Goal: Task Accomplishment & Management: Manage account settings

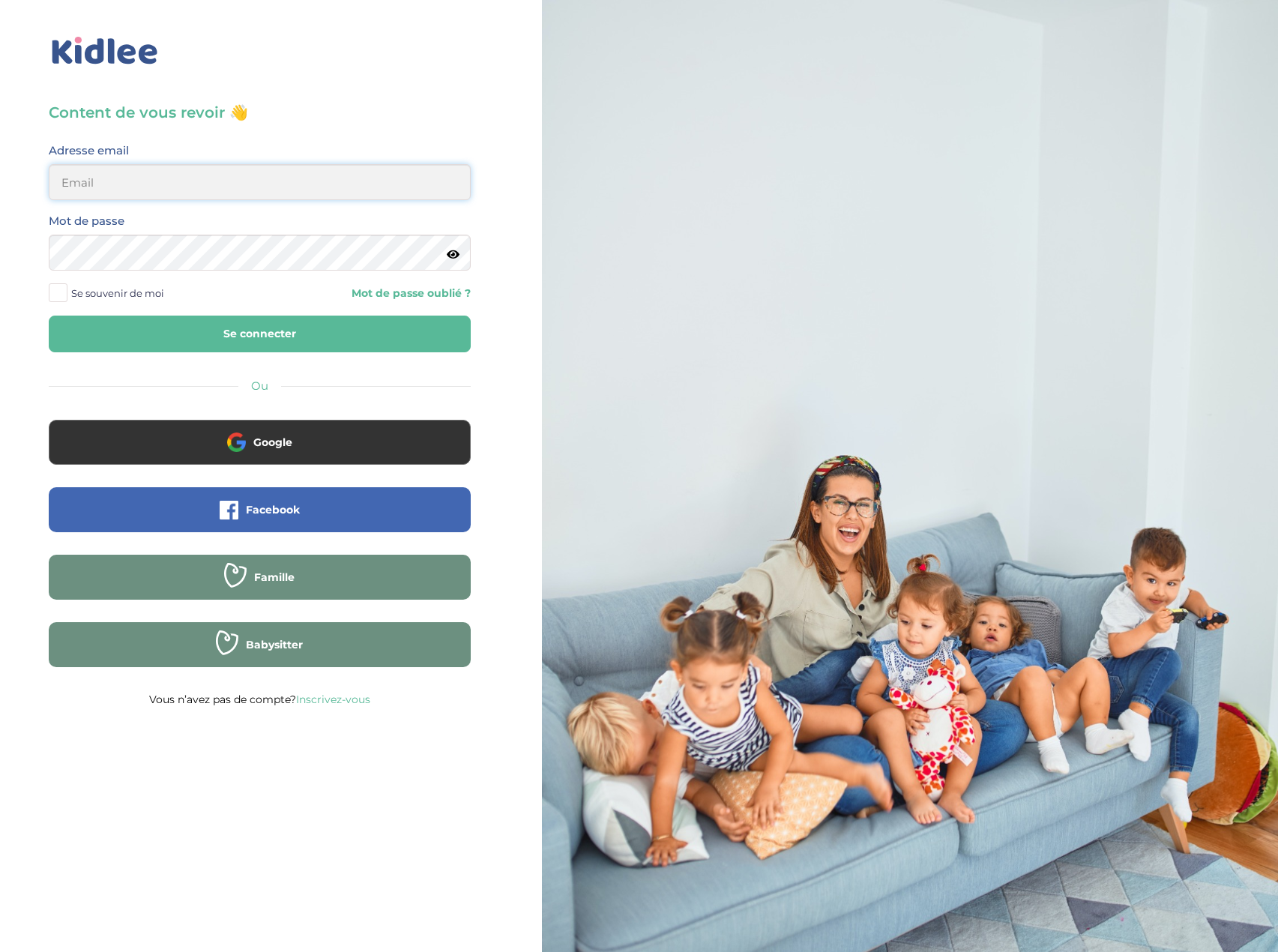
type input "eboutourlinsky@yahoo.com"
click at [299, 336] on button "Se connecter" at bounding box center [259, 334] width 422 height 36
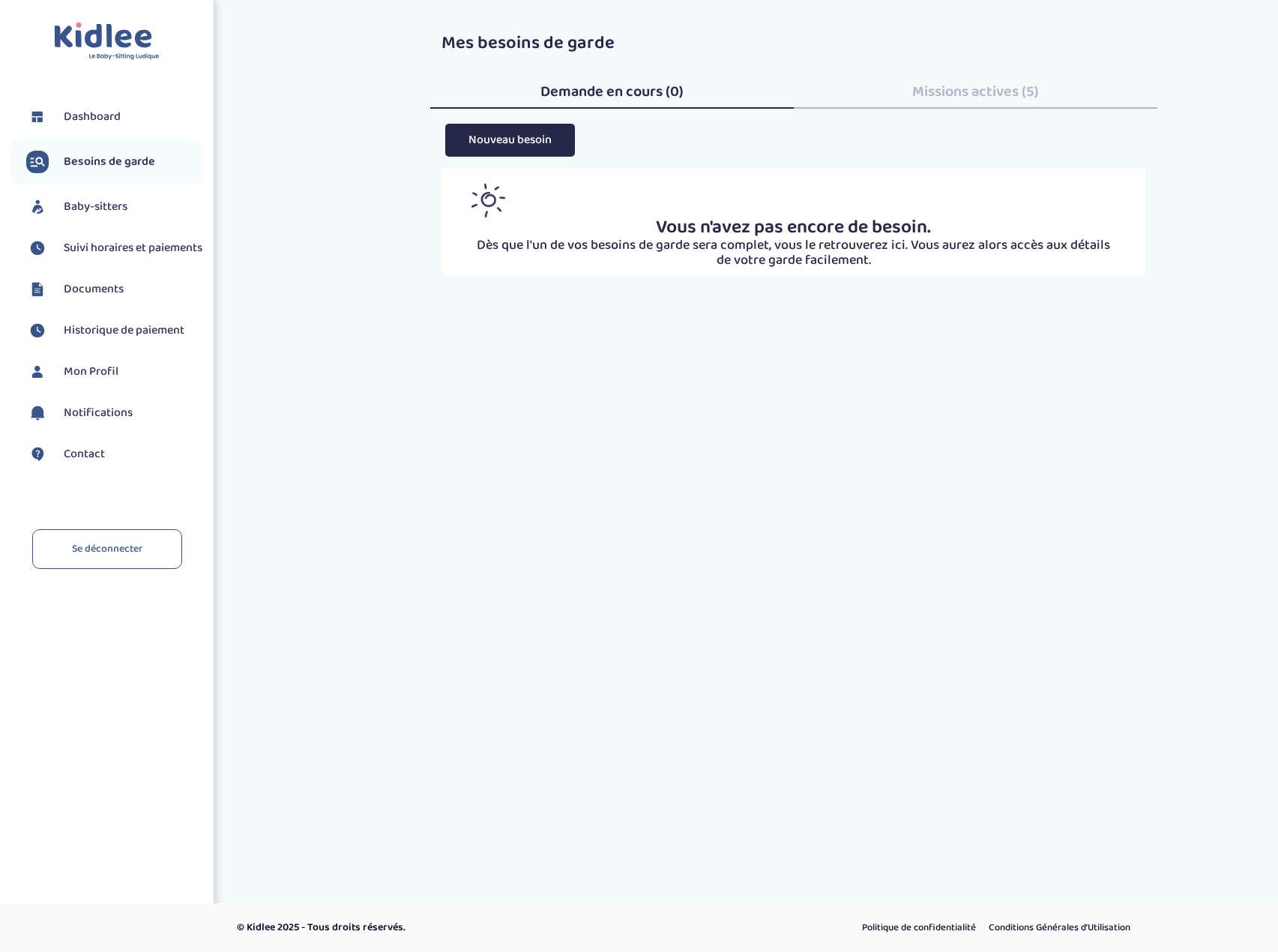
click at [114, 210] on span "Baby-sitters" at bounding box center [95, 206] width 63 height 18
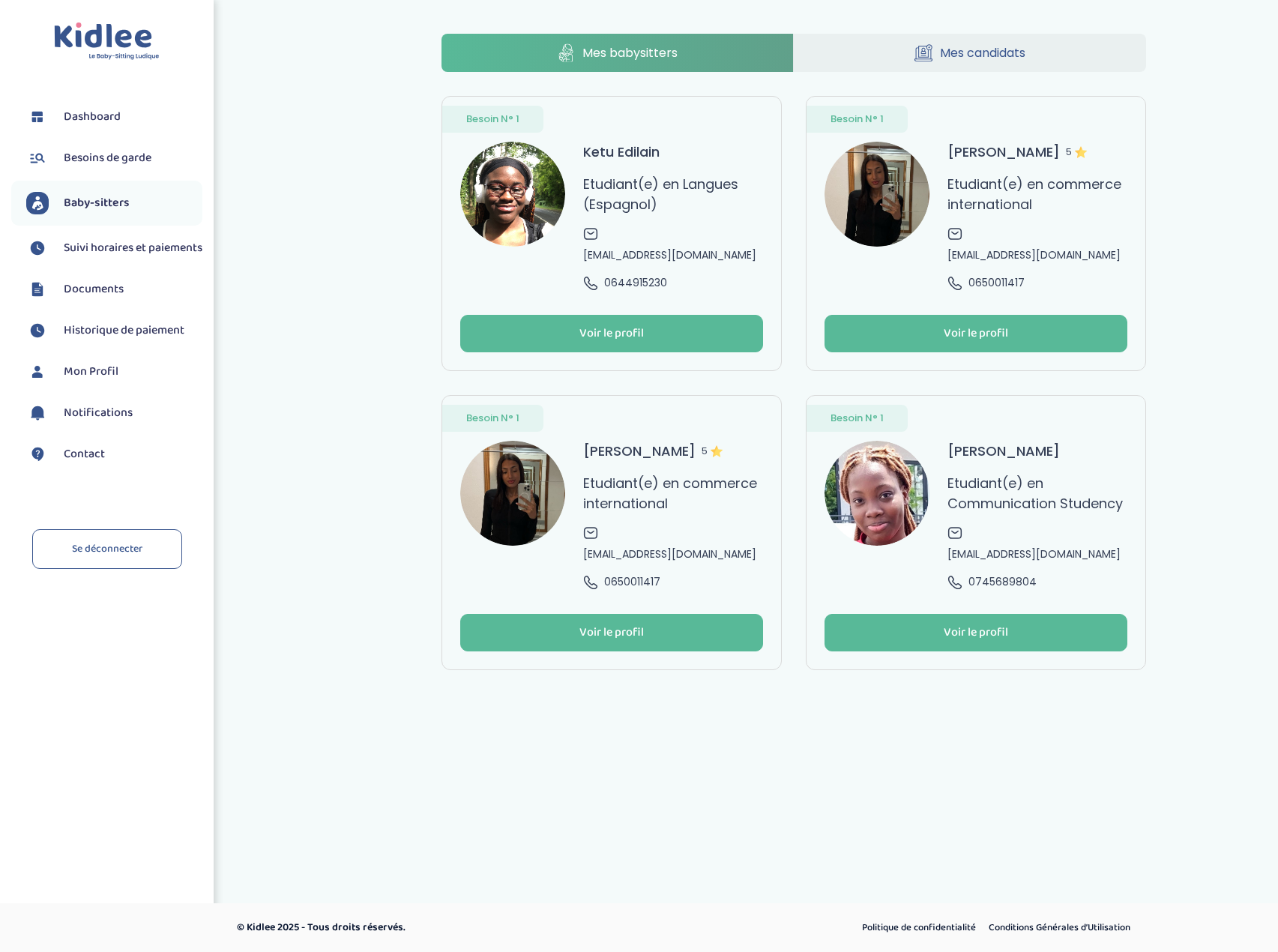
click at [652, 55] on span "Mes babysitters" at bounding box center [630, 53] width 95 height 19
click at [100, 258] on span "Suivi horaires et paiements" at bounding box center [133, 248] width 139 height 18
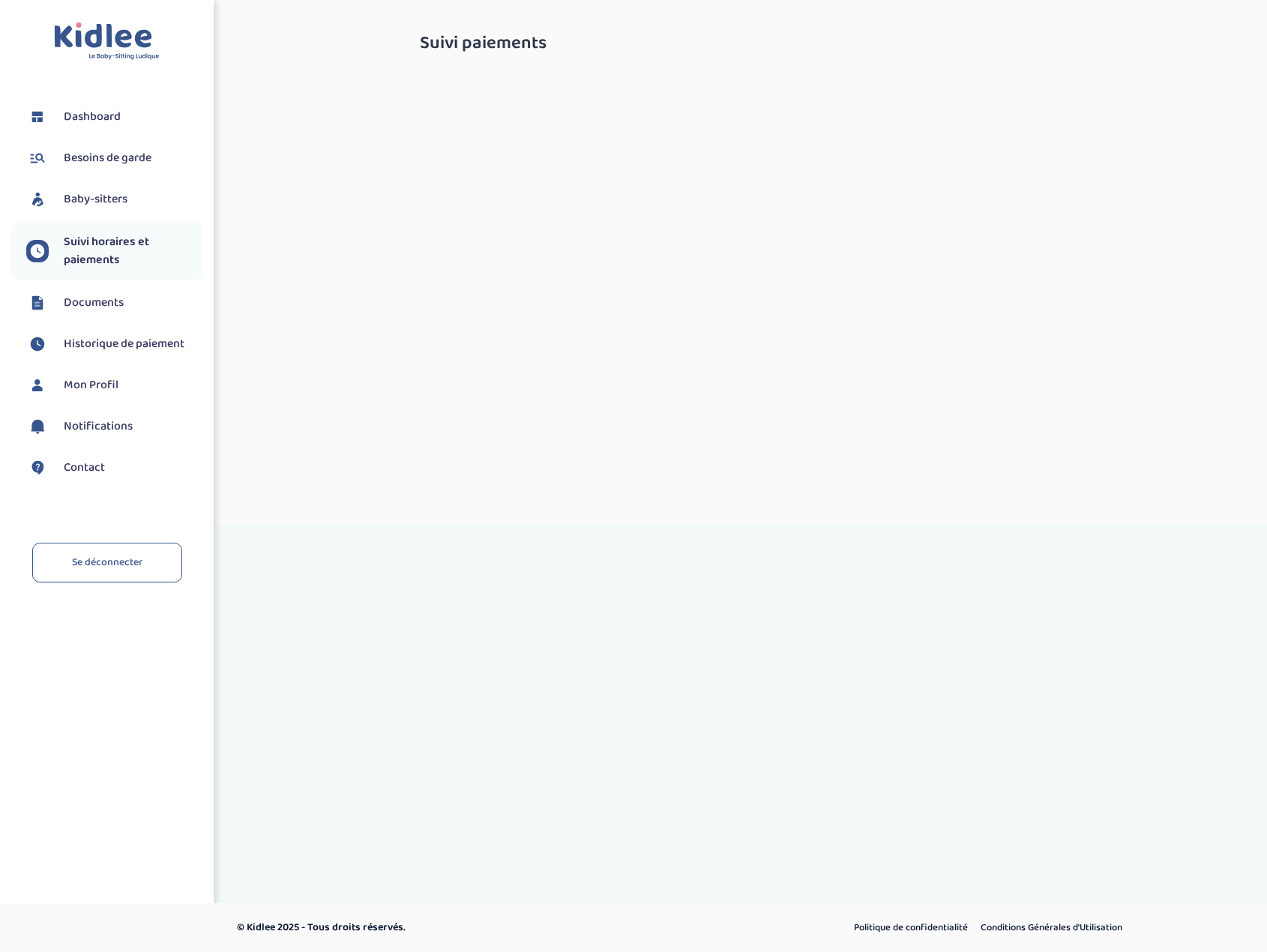
select select "septembre 2025"
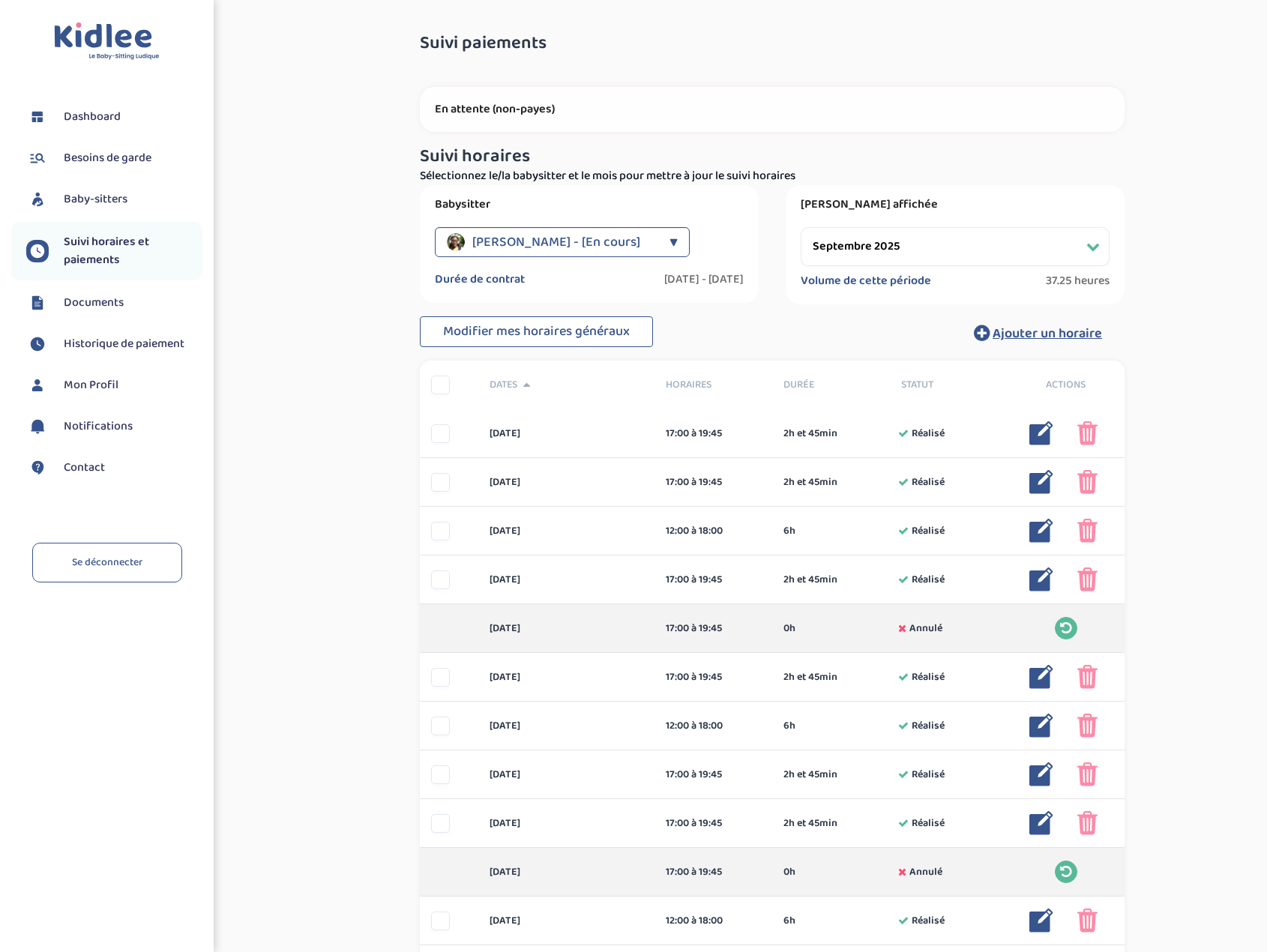
click at [669, 242] on div "▼" at bounding box center [674, 242] width 9 height 30
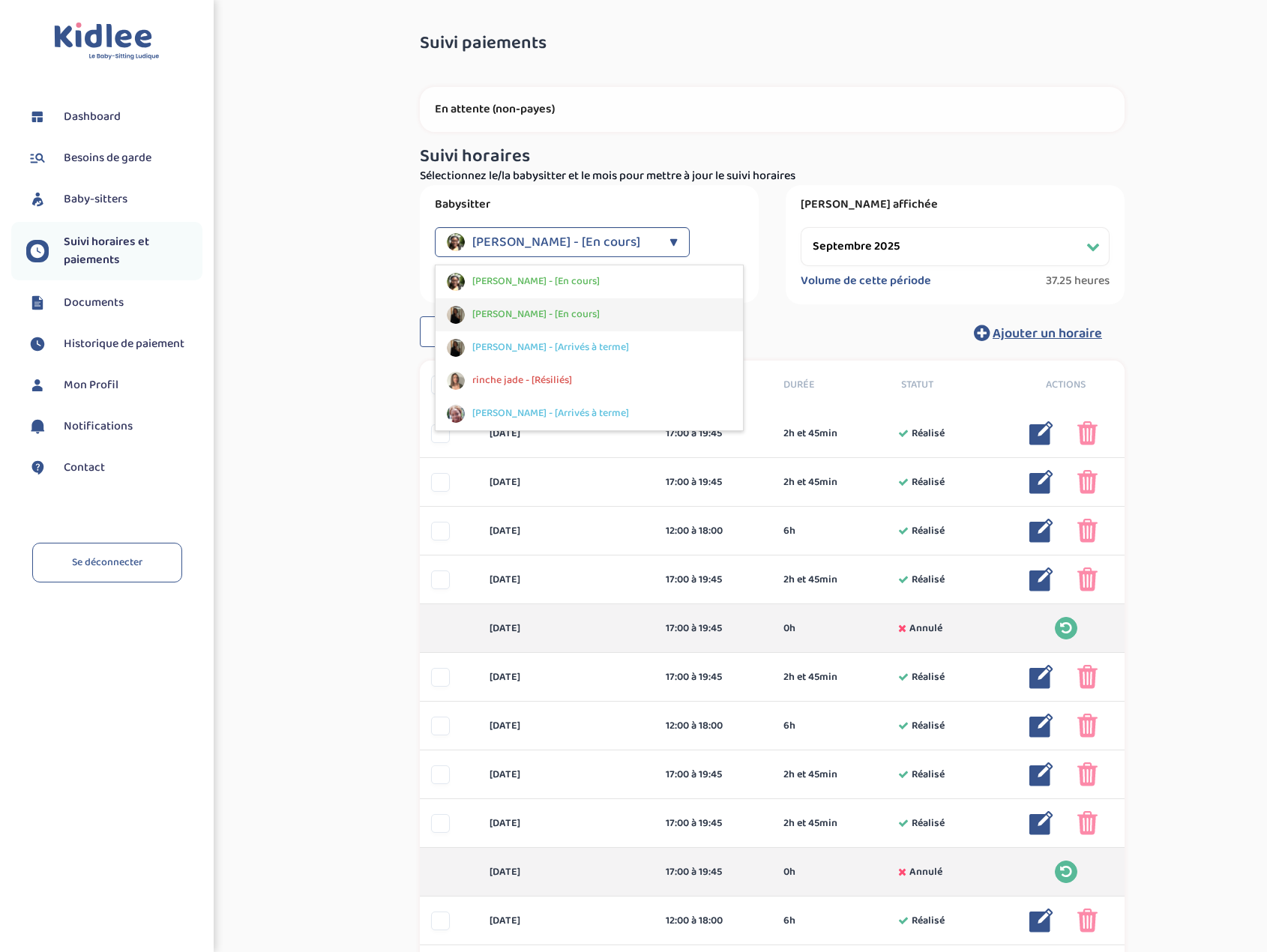
click at [573, 319] on span "Saidani Hana - [En cours]" at bounding box center [536, 315] width 127 height 16
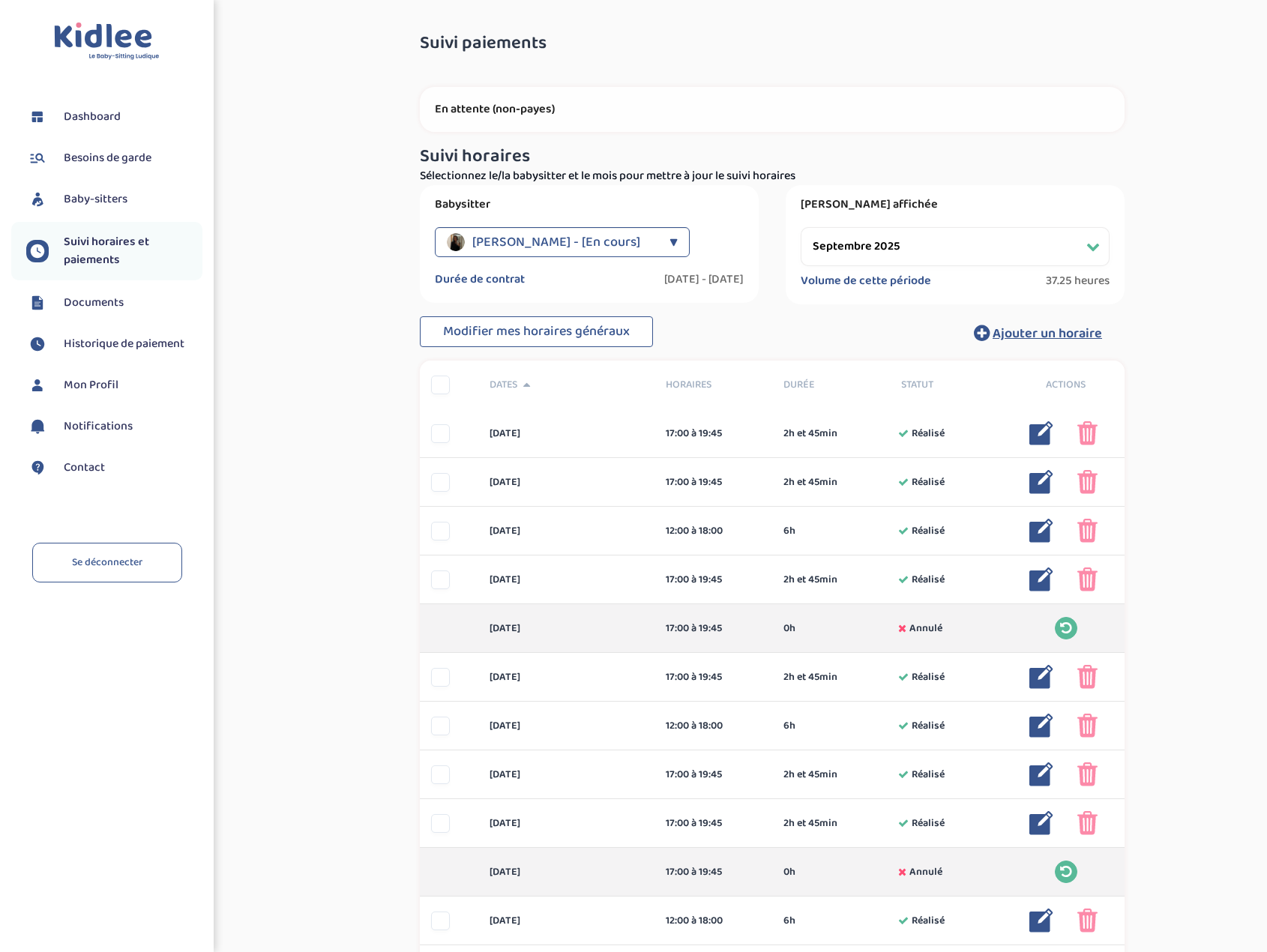
click at [669, 245] on div "▼" at bounding box center [674, 242] width 9 height 30
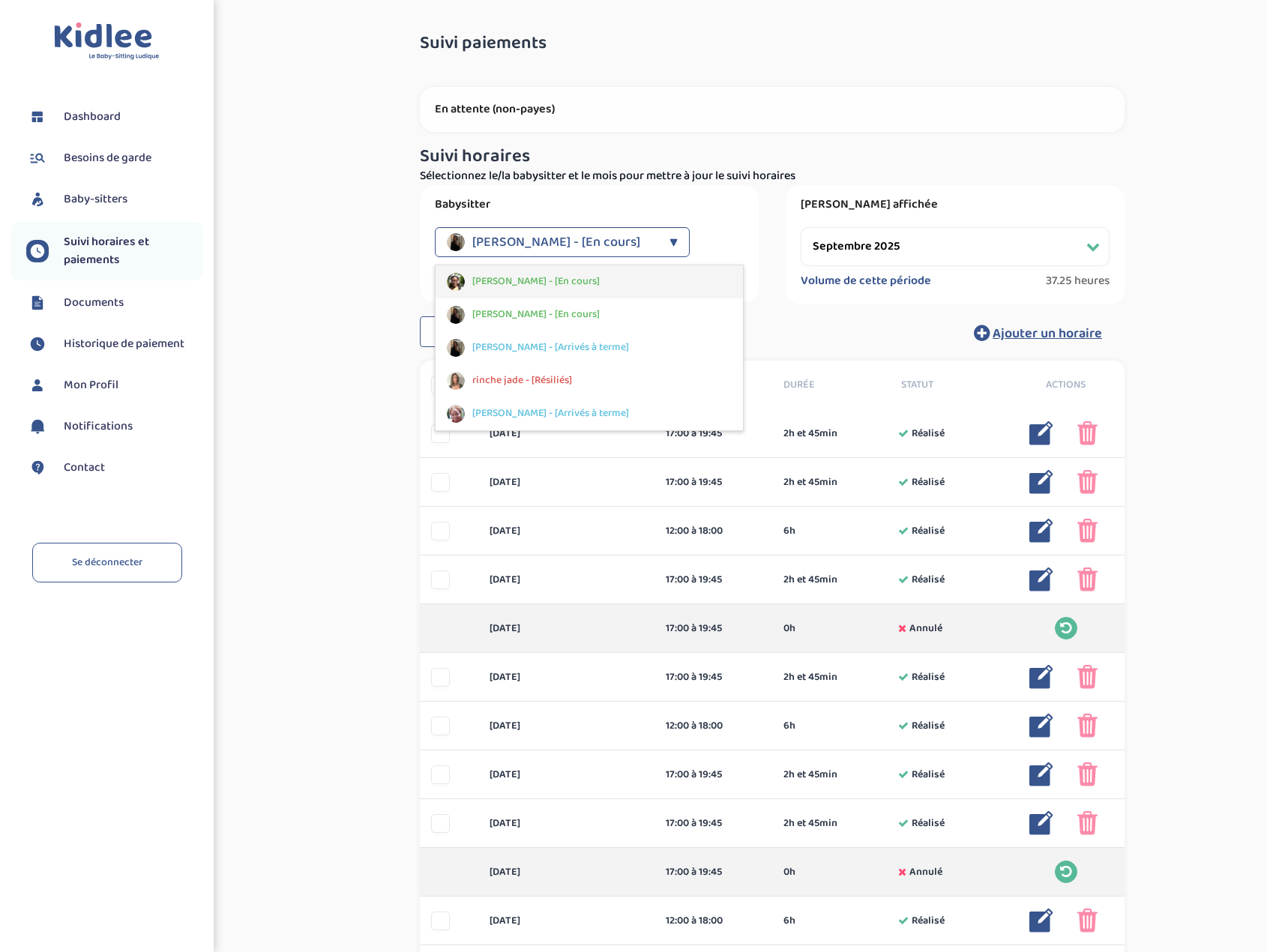
click at [567, 280] on span "Ketu Edilain - [En cours]" at bounding box center [536, 282] width 127 height 16
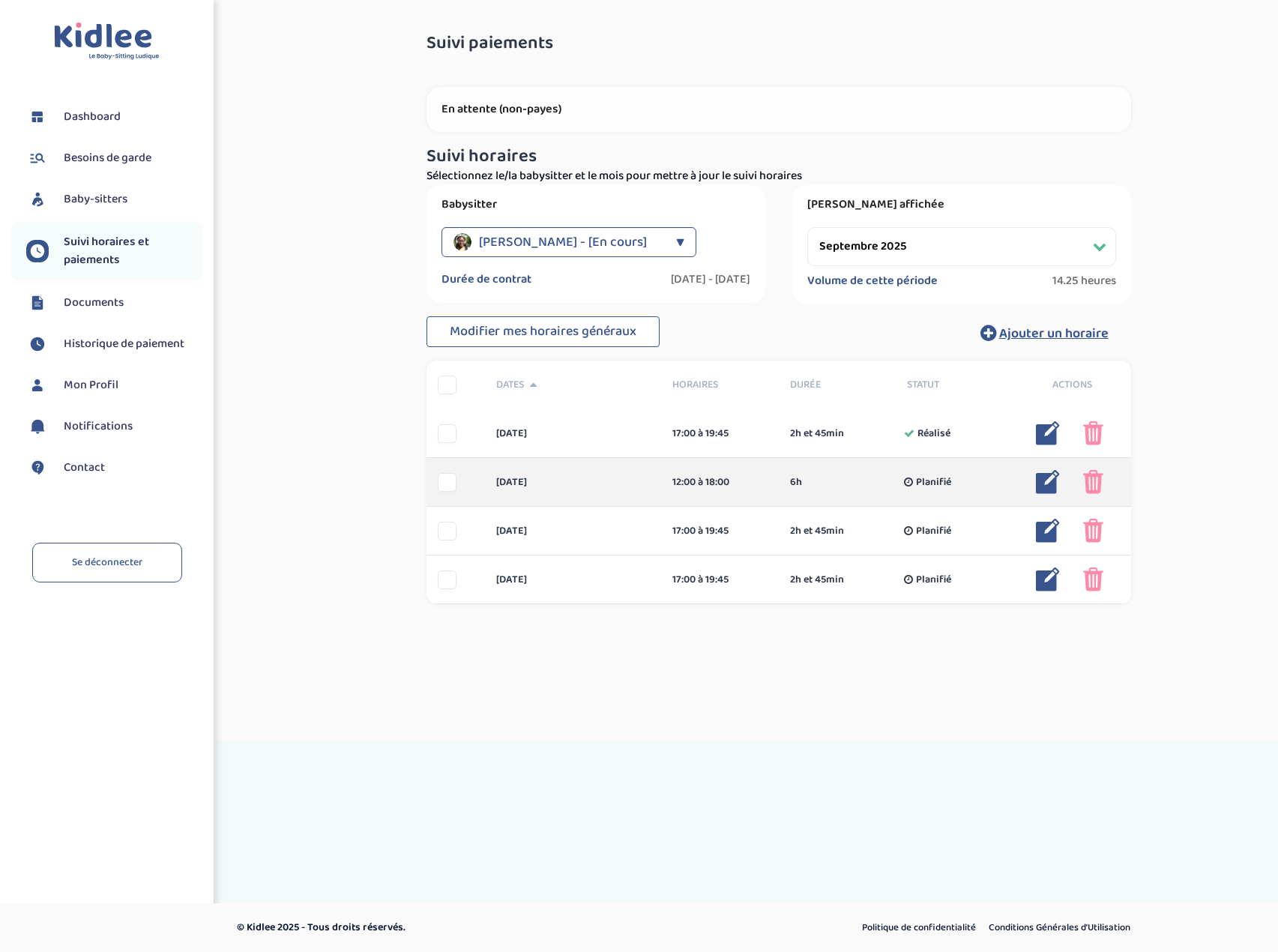
click at [1051, 487] on img at bounding box center [1048, 482] width 24 height 24
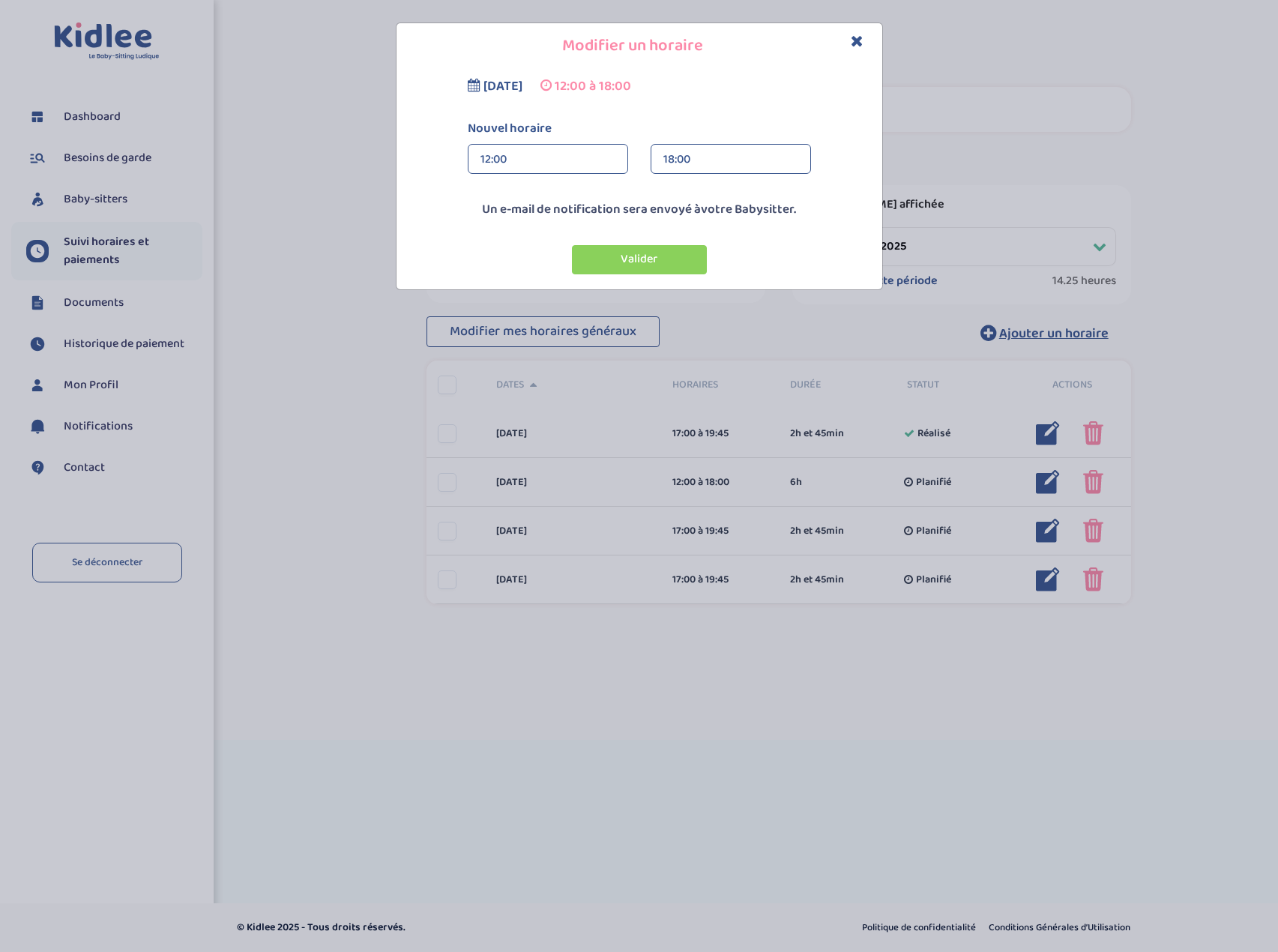
click at [542, 158] on div "12:00" at bounding box center [548, 160] width 135 height 30
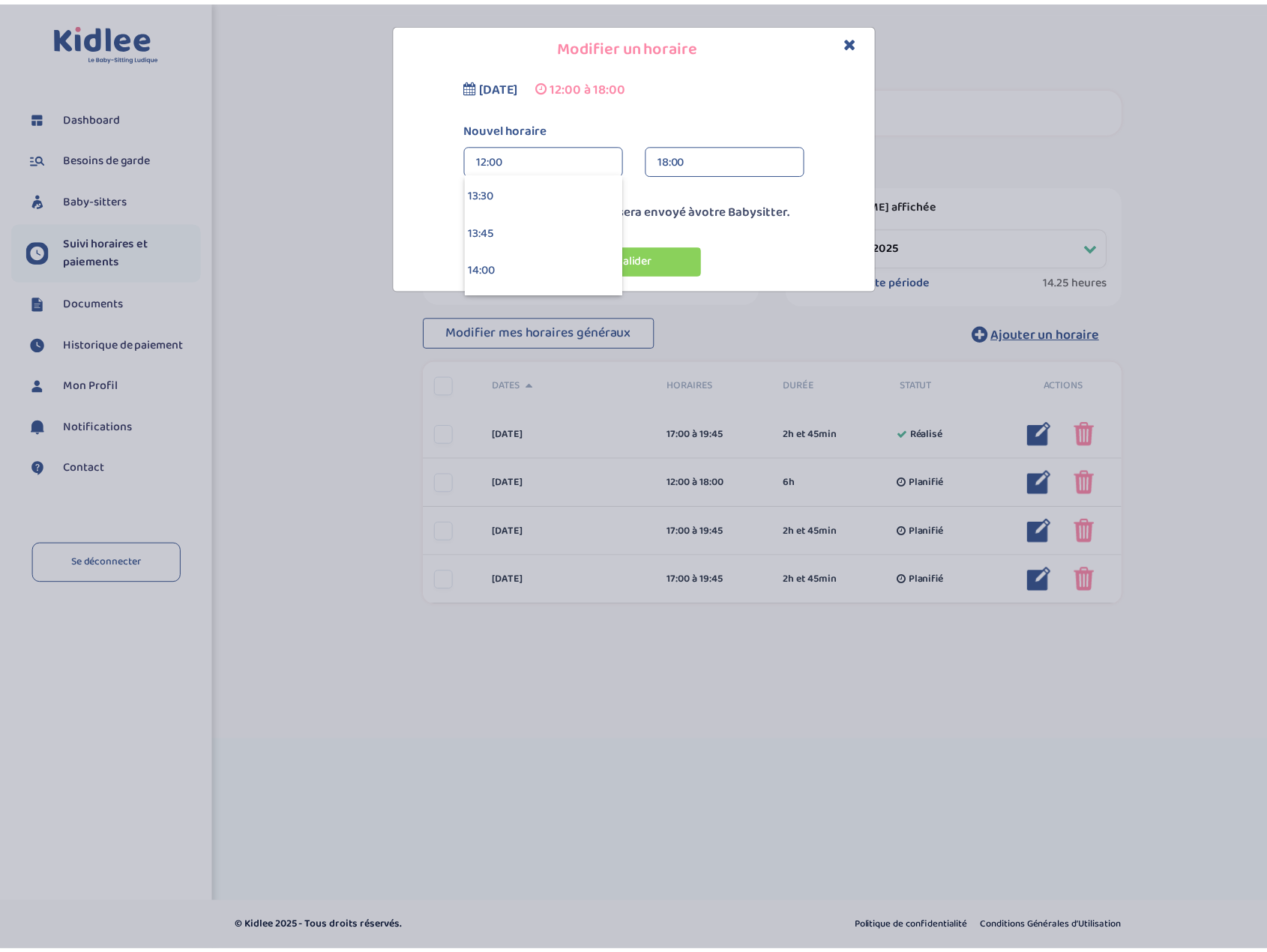
scroll to position [2025, 0]
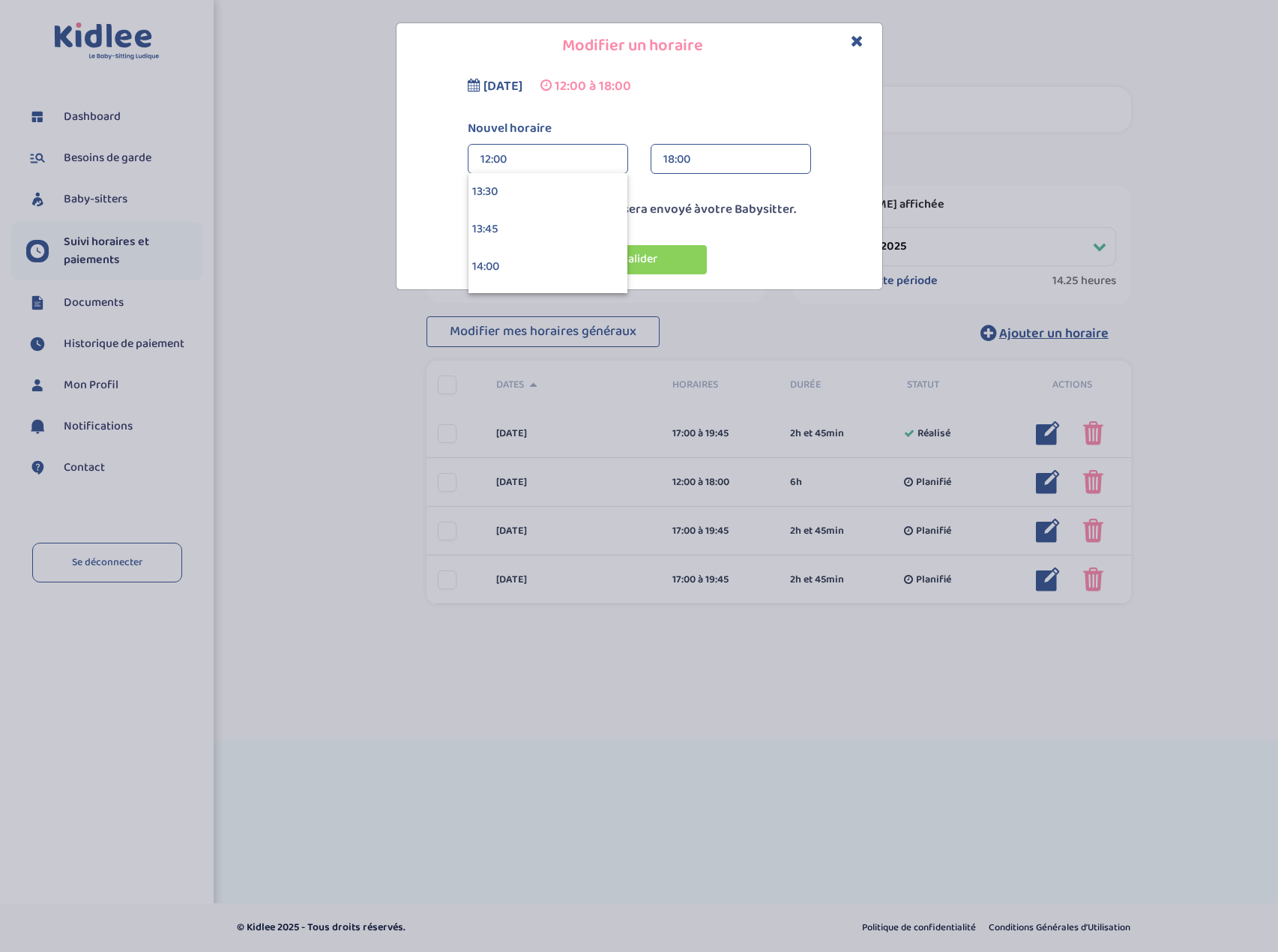
click at [513, 266] on div "14:00" at bounding box center [547, 266] width 159 height 37
click at [644, 262] on button "Valider" at bounding box center [640, 260] width 135 height 29
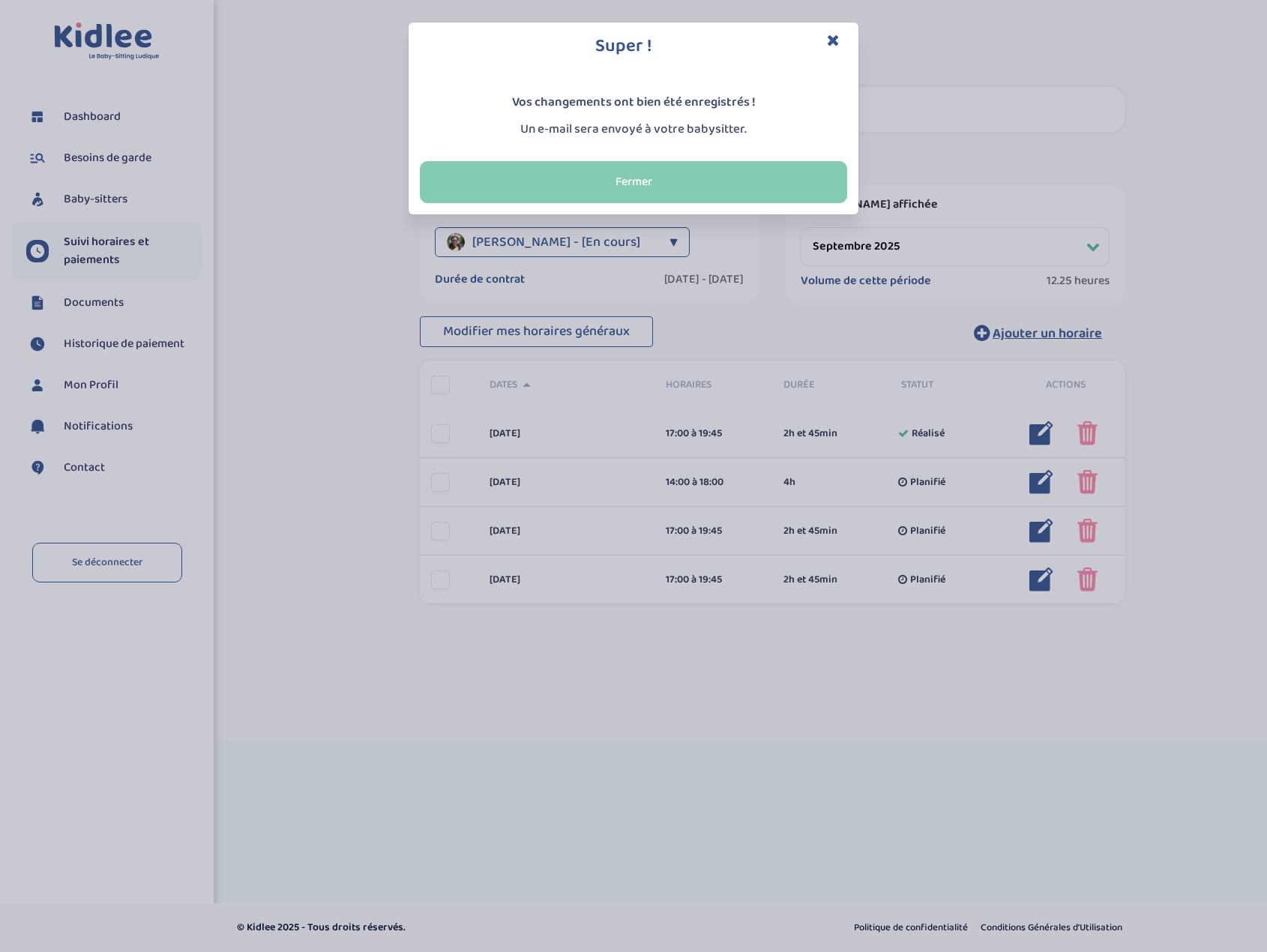
click at [643, 188] on button "Fermer" at bounding box center [633, 182] width 428 height 42
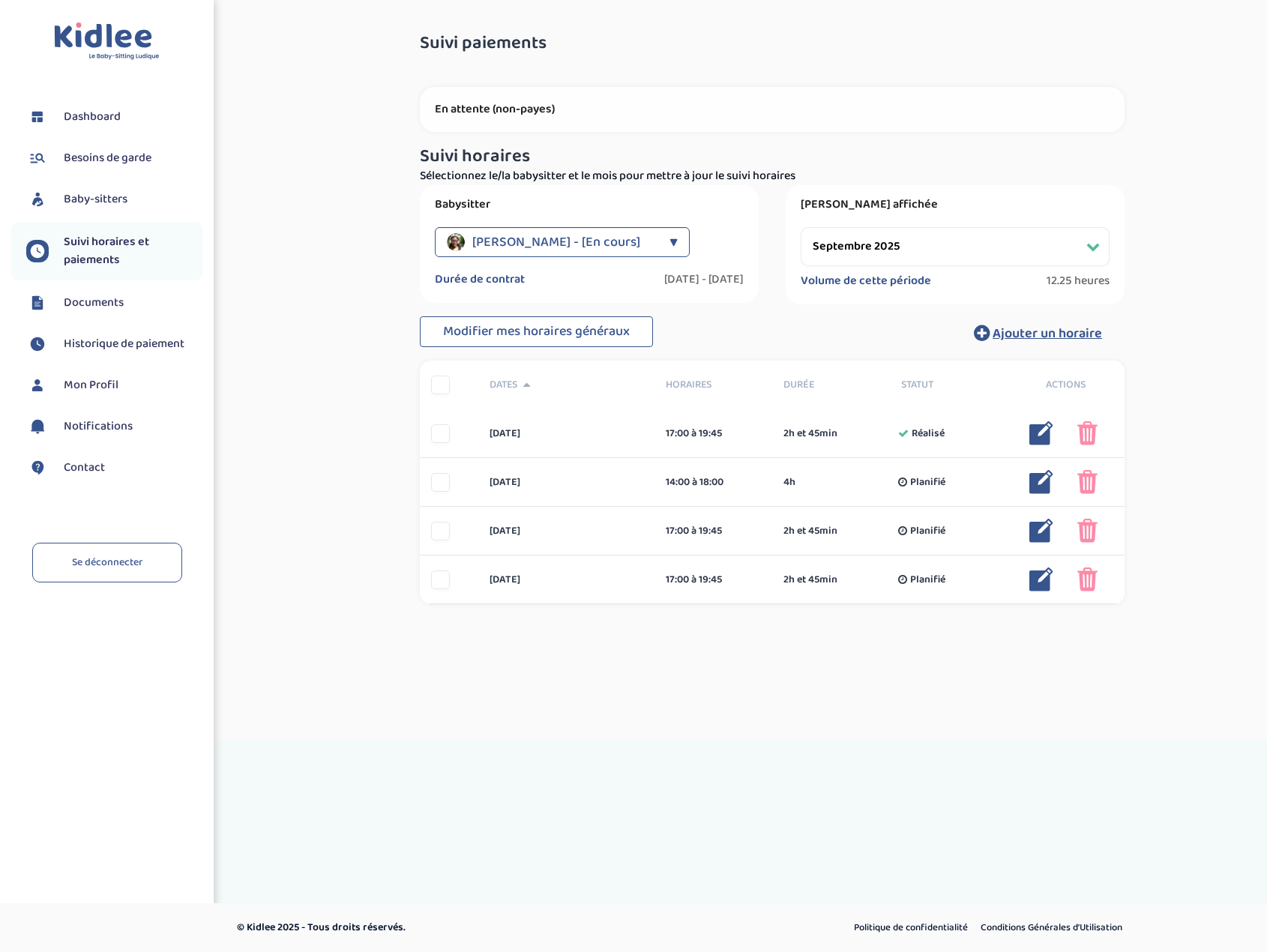
click at [119, 202] on span "Baby-sitters" at bounding box center [95, 199] width 63 height 18
